Goal: Task Accomplishment & Management: Use online tool/utility

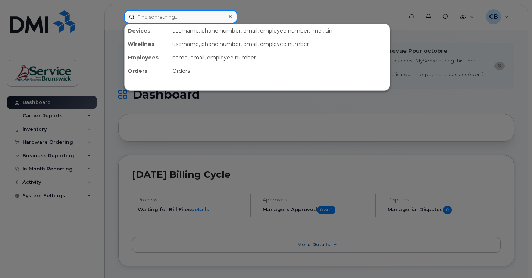
click at [143, 19] on input at bounding box center [180, 16] width 113 height 13
paste input "5067218443"
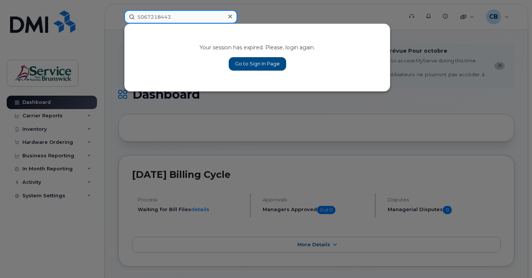
type input "5067218443"
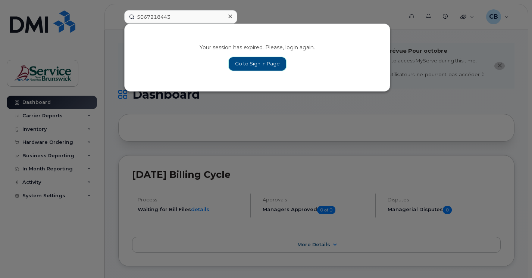
click at [252, 66] on link "Go to Sign In Page" at bounding box center [257, 63] width 57 height 13
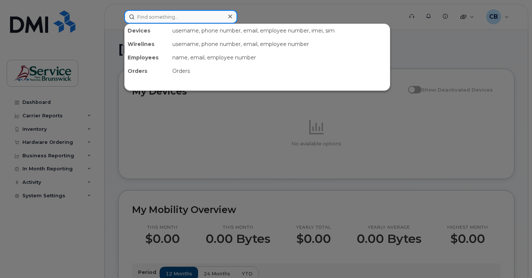
click at [152, 20] on input at bounding box center [180, 16] width 113 height 13
paste input "5067218443"
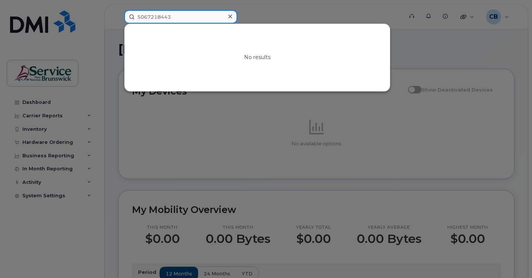
type input "5067218443"
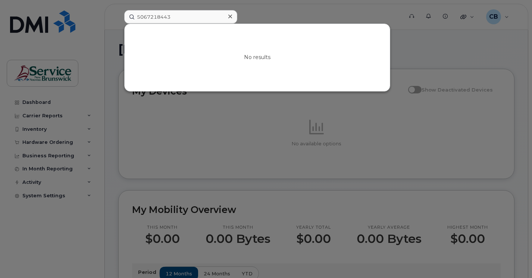
click at [230, 17] on icon at bounding box center [230, 17] width 4 height 4
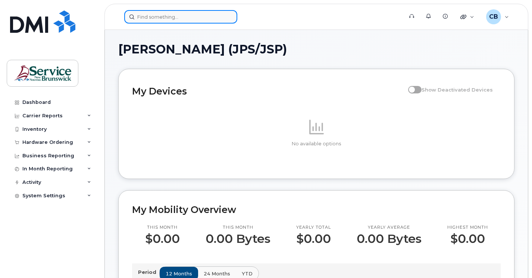
click at [150, 15] on input at bounding box center [180, 16] width 113 height 13
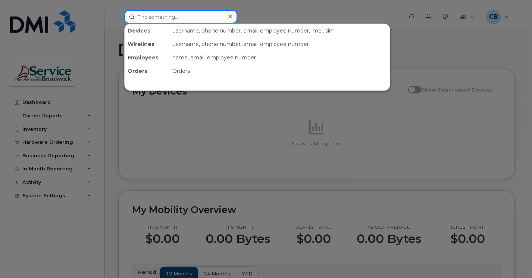
paste input "5064706157"
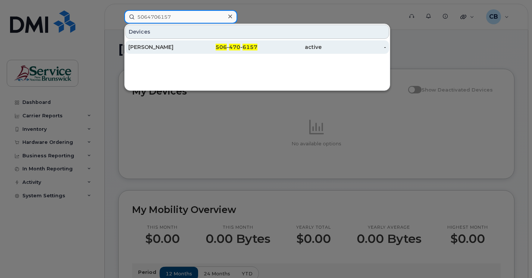
type input "5064706157"
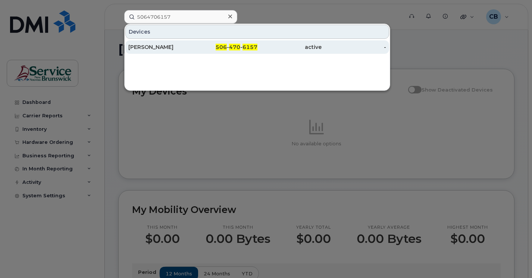
click at [182, 49] on div "Connie Courcey" at bounding box center [160, 46] width 65 height 7
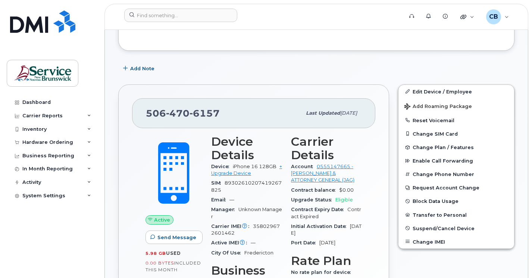
scroll to position [149, 0]
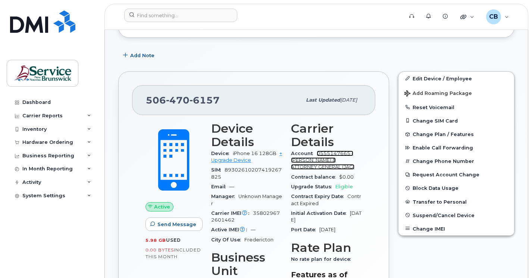
click at [324, 153] on link "0555147665 - Bell - JUSTICE & ATTORNEY GENERAL (JAG)" at bounding box center [322, 159] width 63 height 19
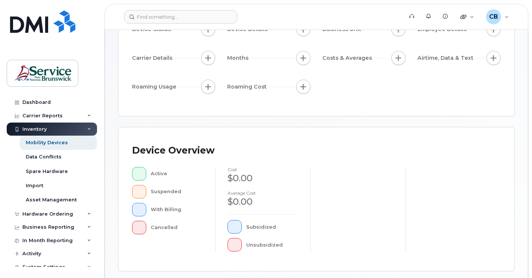
scroll to position [112, 0]
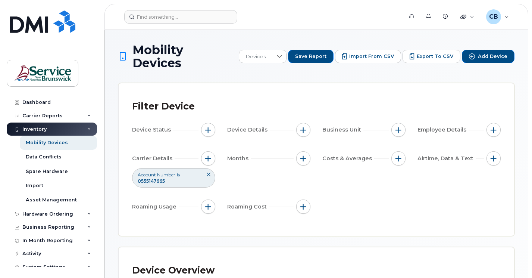
click at [259, 169] on div "Device Status Device Details Business Unit Employee Details Carrier Details Acc…" at bounding box center [316, 169] width 369 height 93
click at [32, 187] on div "Import" at bounding box center [35, 185] width 18 height 7
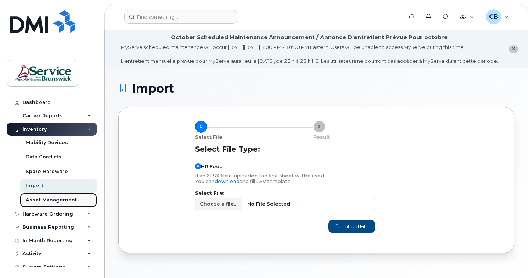
click at [50, 201] on div "Asset Management" at bounding box center [51, 199] width 51 height 7
